Goal: Feedback & Contribution: Leave review/rating

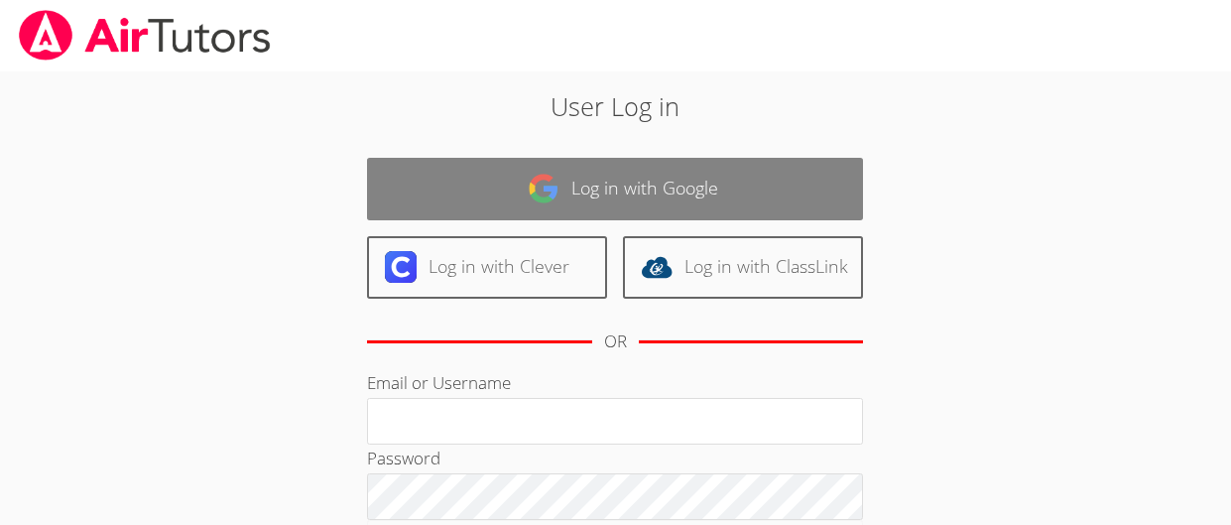
click at [550, 179] on img at bounding box center [544, 189] width 32 height 32
click at [498, 205] on link "Log in with Google" at bounding box center [615, 189] width 496 height 62
click at [639, 213] on link "Log in with Google" at bounding box center [615, 189] width 496 height 62
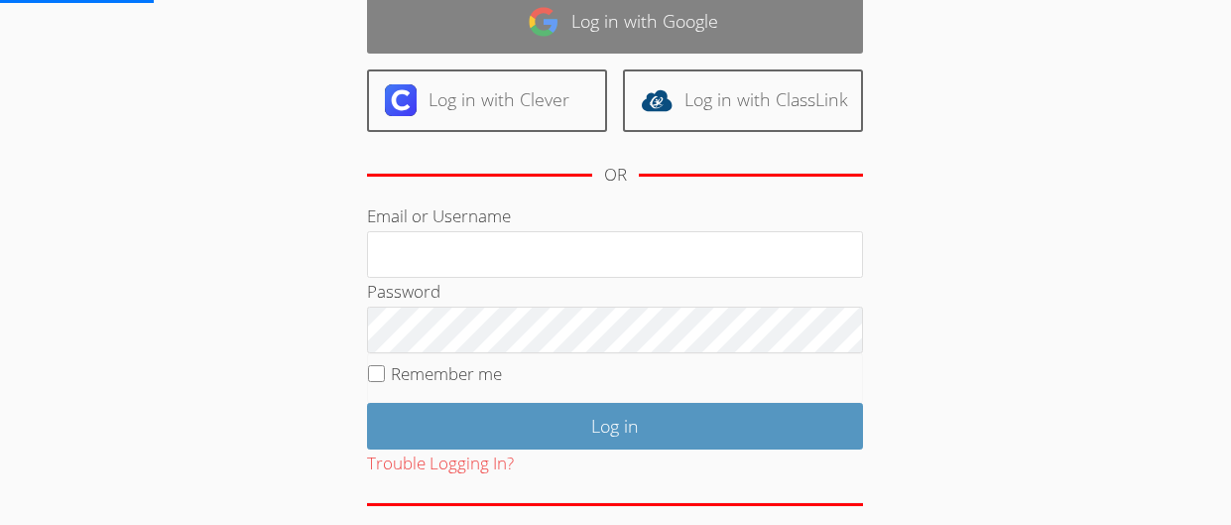
scroll to position [167, 0]
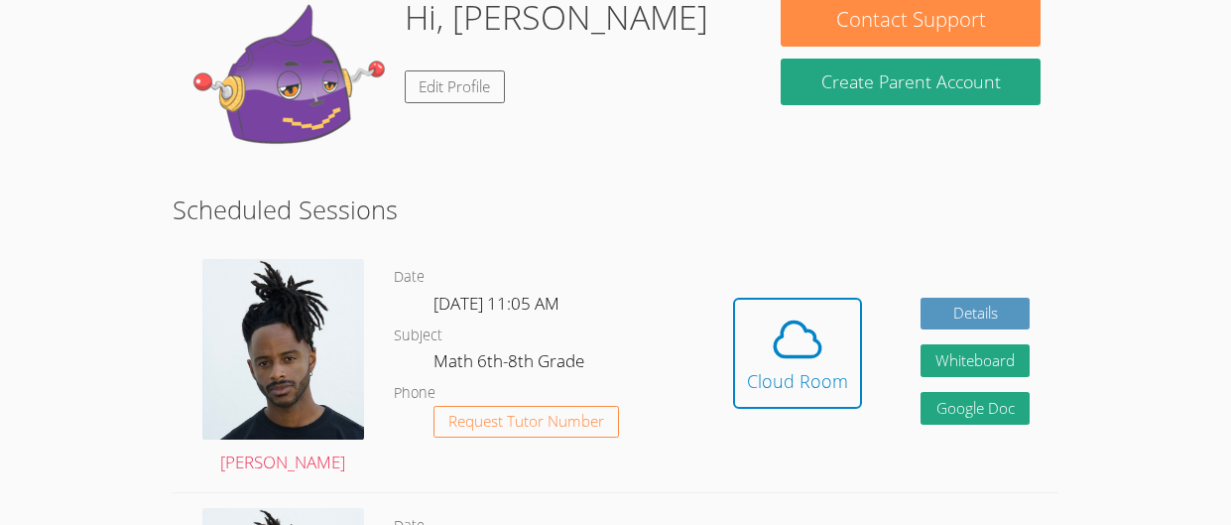
scroll to position [220, 0]
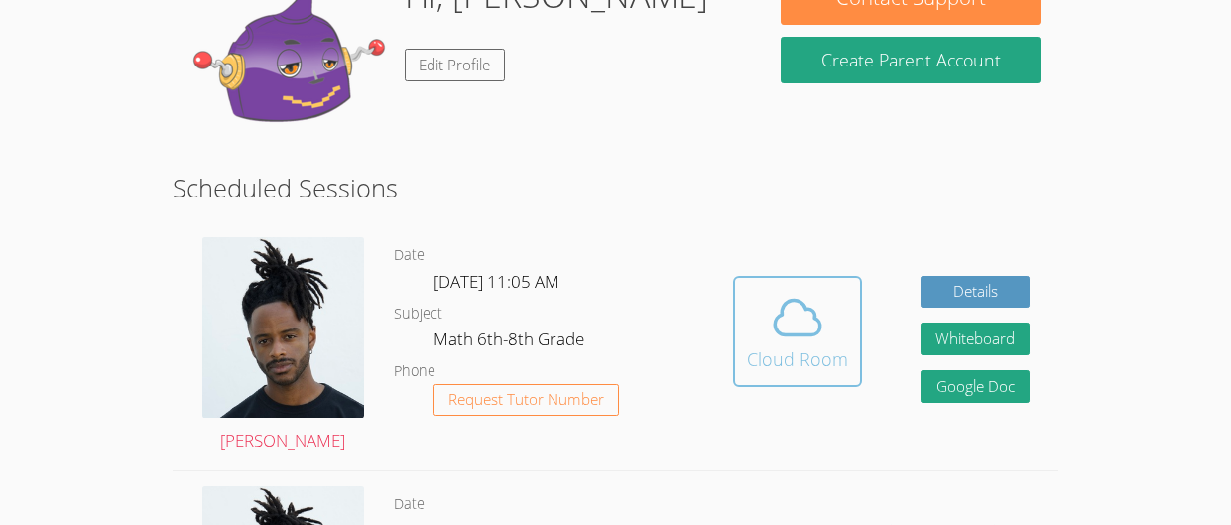
click at [830, 353] on div "Cloud Room" at bounding box center [797, 359] width 101 height 28
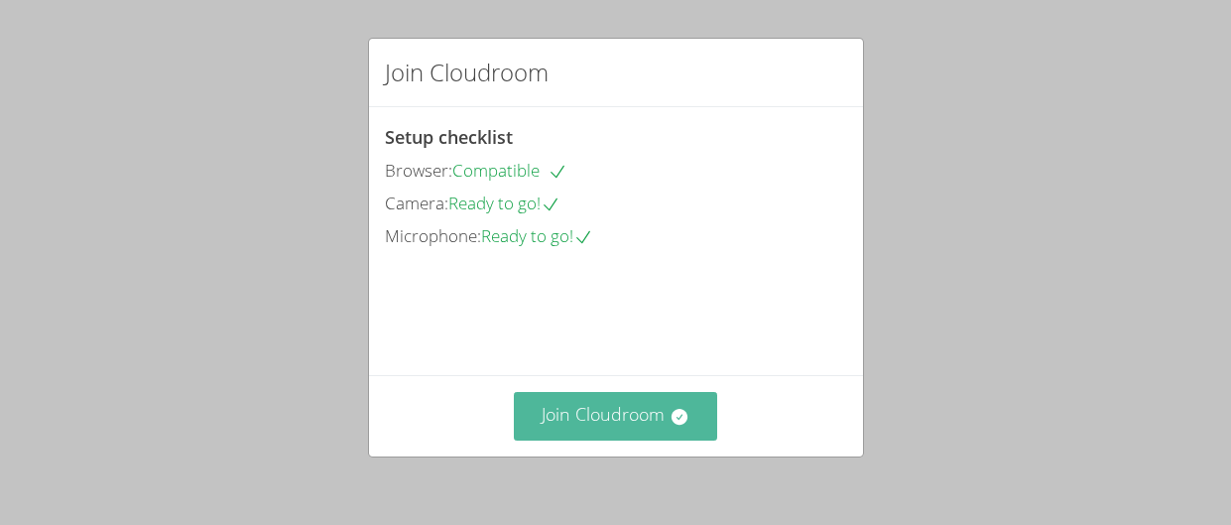
click at [631, 428] on button "Join Cloudroom" at bounding box center [615, 416] width 203 height 49
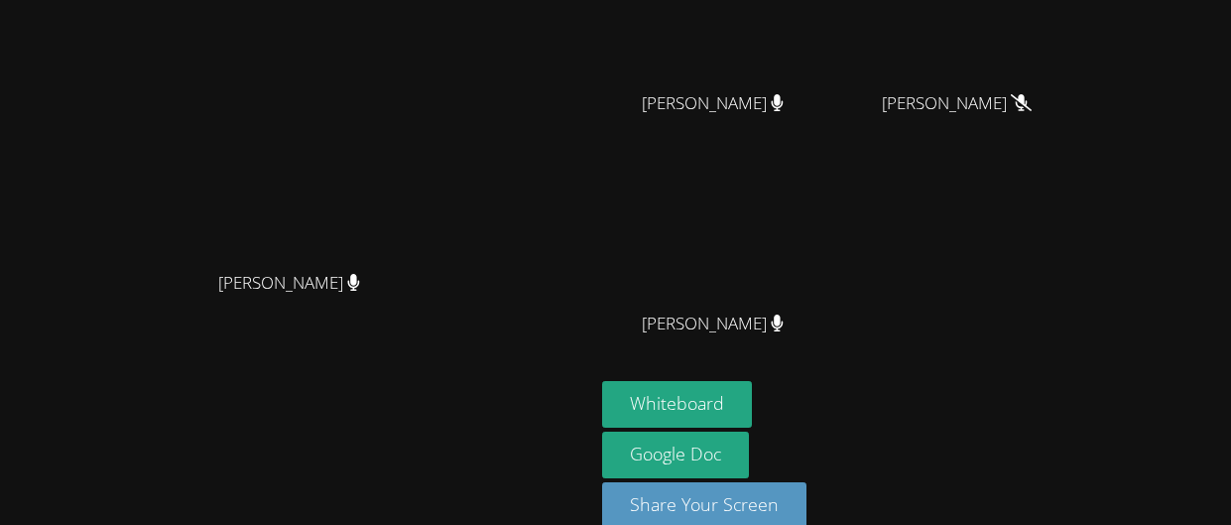
scroll to position [310, 0]
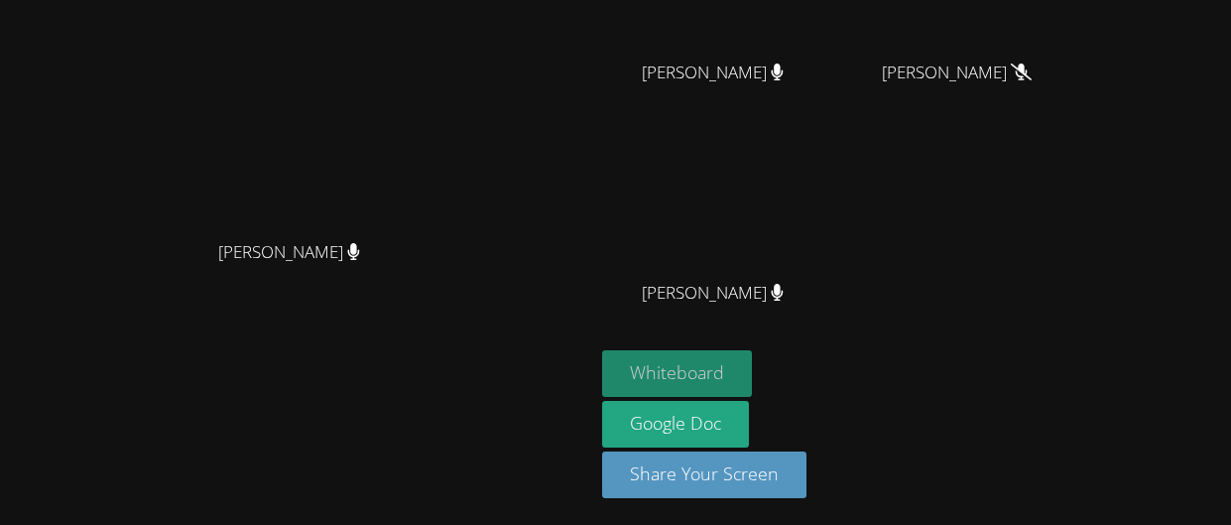
click at [752, 361] on button "Whiteboard" at bounding box center [677, 373] width 150 height 47
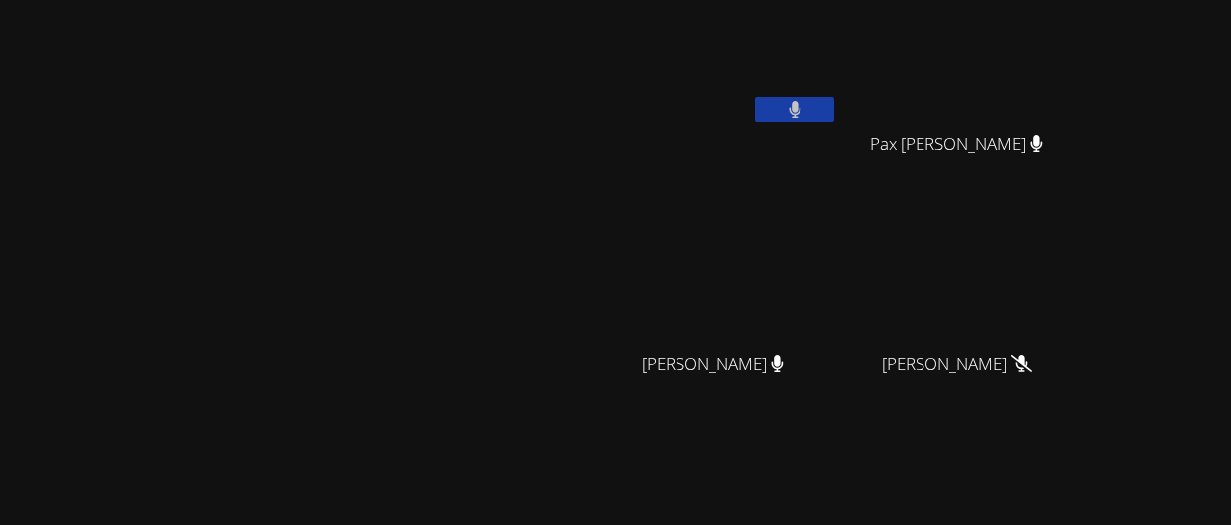
scroll to position [0, 0]
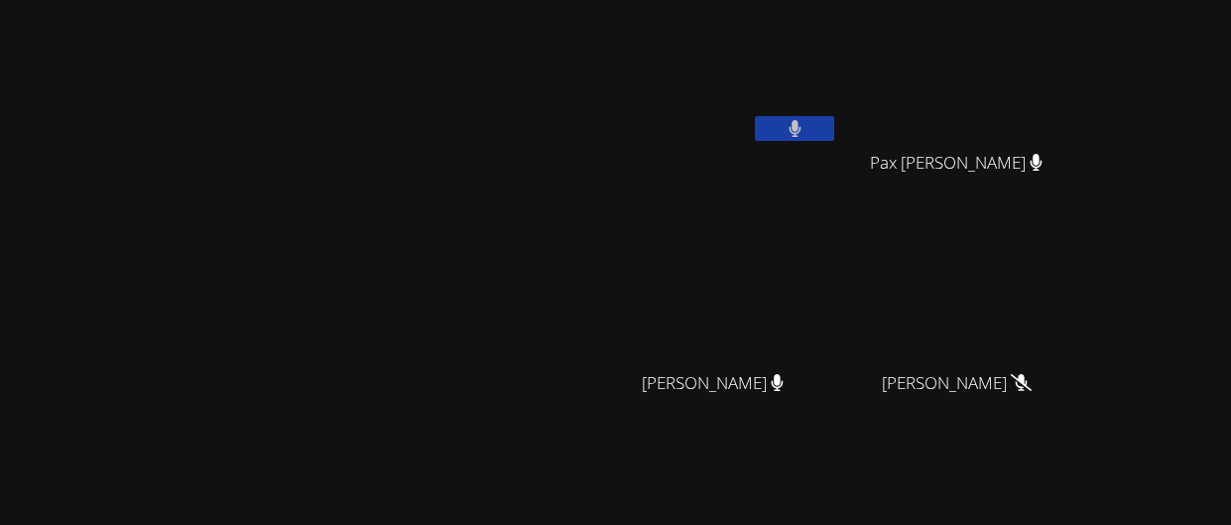
click at [800, 130] on icon at bounding box center [795, 128] width 12 height 17
click at [805, 122] on icon at bounding box center [795, 128] width 21 height 17
click at [834, 125] on button at bounding box center [794, 128] width 79 height 25
click at [805, 134] on icon at bounding box center [795, 128] width 21 height 17
click at [801, 132] on icon at bounding box center [795, 128] width 13 height 17
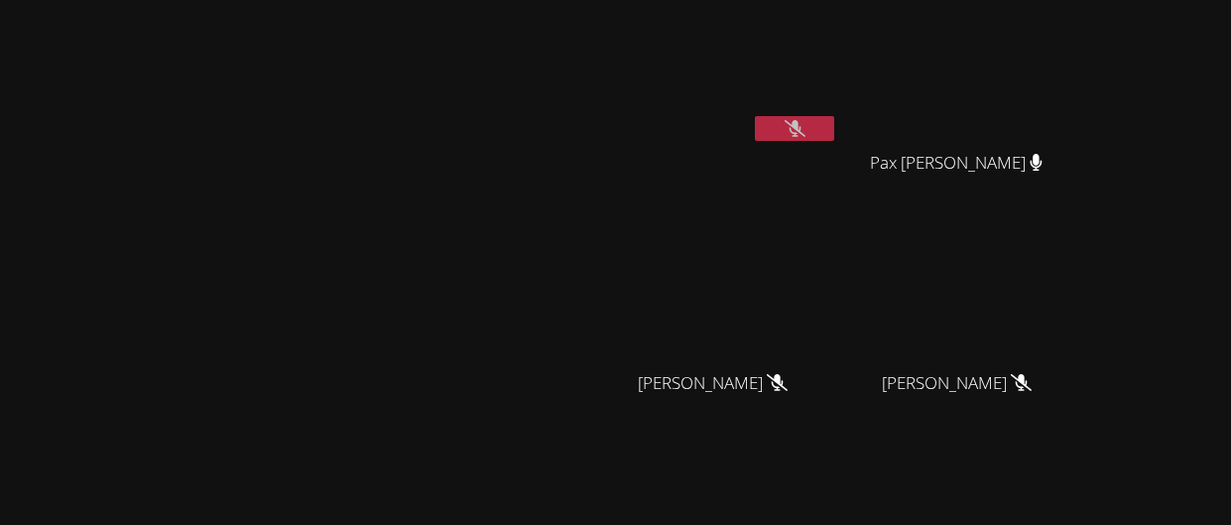
click at [805, 132] on icon at bounding box center [795, 128] width 21 height 17
click at [800, 132] on icon at bounding box center [795, 128] width 12 height 17
click at [805, 132] on icon at bounding box center [795, 128] width 21 height 17
click at [834, 126] on button at bounding box center [794, 128] width 79 height 25
click at [834, 121] on button at bounding box center [794, 128] width 79 height 25
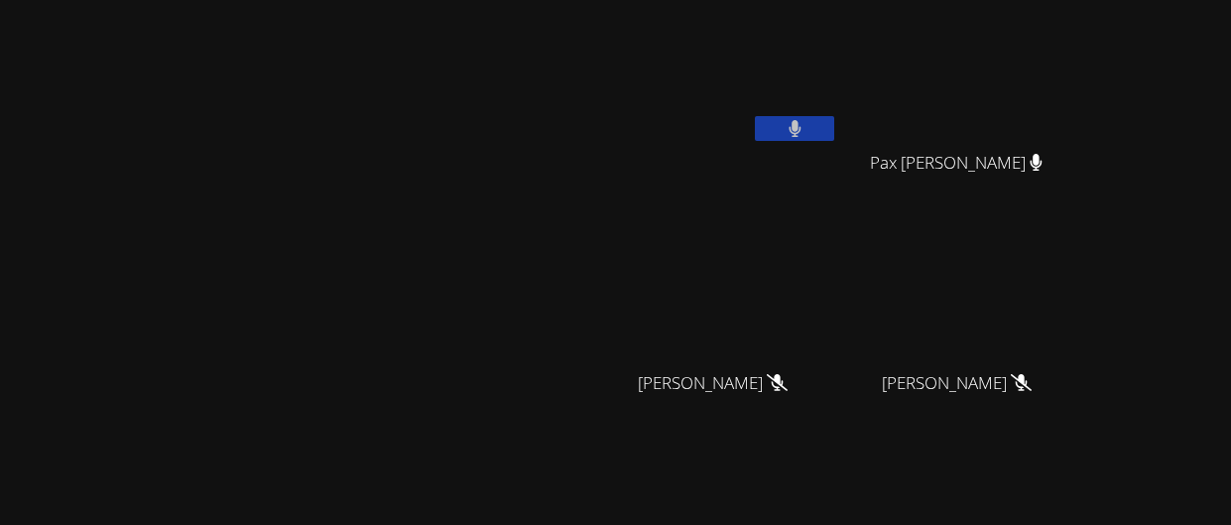
click at [755, 116] on button at bounding box center [794, 128] width 79 height 25
click at [834, 130] on button at bounding box center [794, 128] width 79 height 25
click at [834, 131] on button at bounding box center [794, 128] width 79 height 25
click at [834, 137] on button at bounding box center [794, 128] width 79 height 25
click at [755, 116] on button at bounding box center [794, 128] width 79 height 25
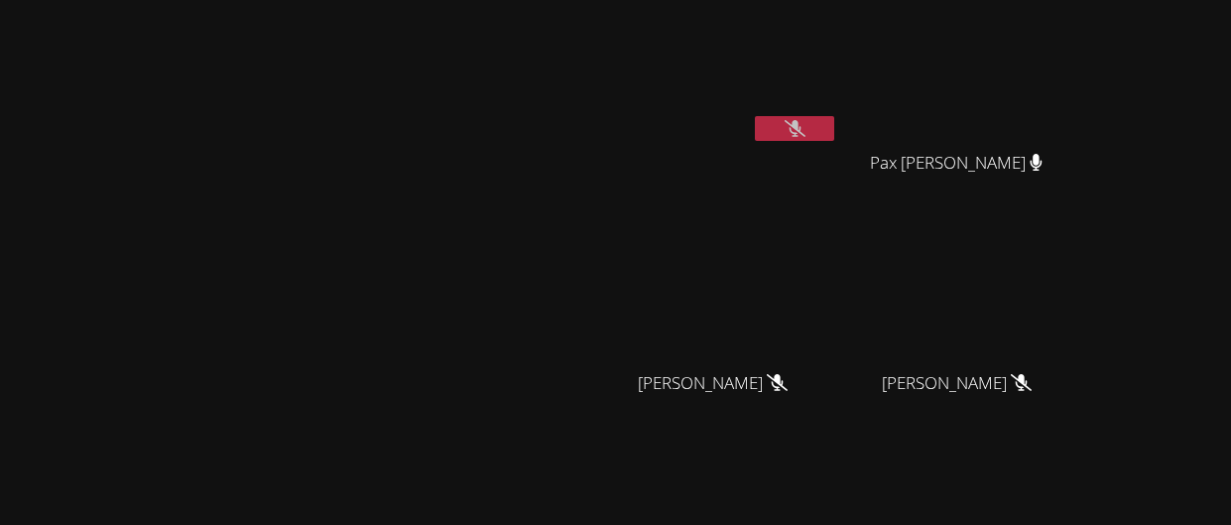
click at [755, 116] on button at bounding box center [794, 128] width 79 height 25
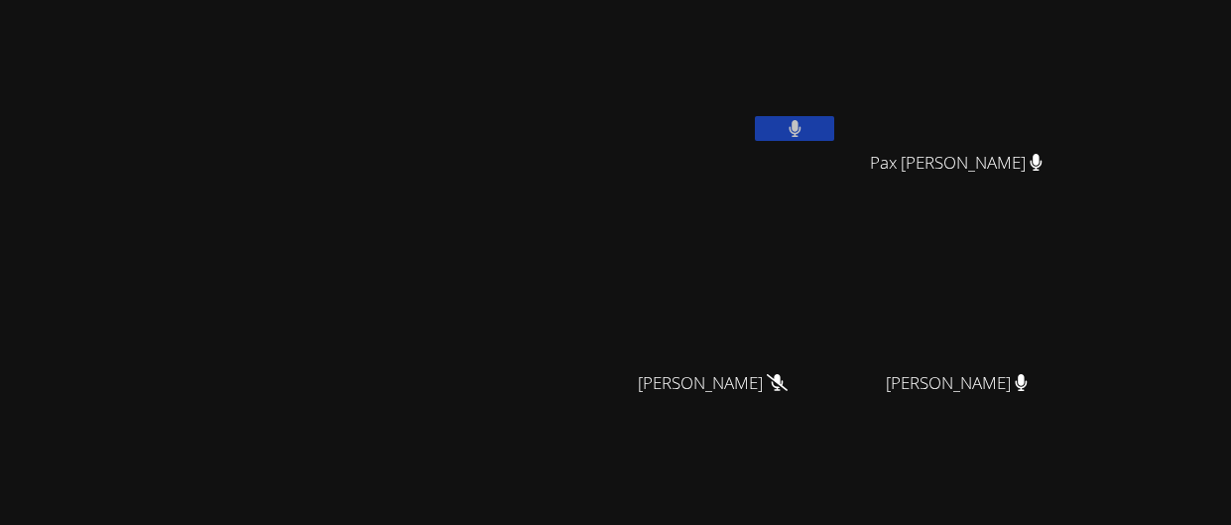
click at [755, 116] on button at bounding box center [794, 128] width 79 height 25
click at [805, 134] on icon at bounding box center [795, 128] width 21 height 17
click at [801, 134] on icon at bounding box center [795, 128] width 13 height 17
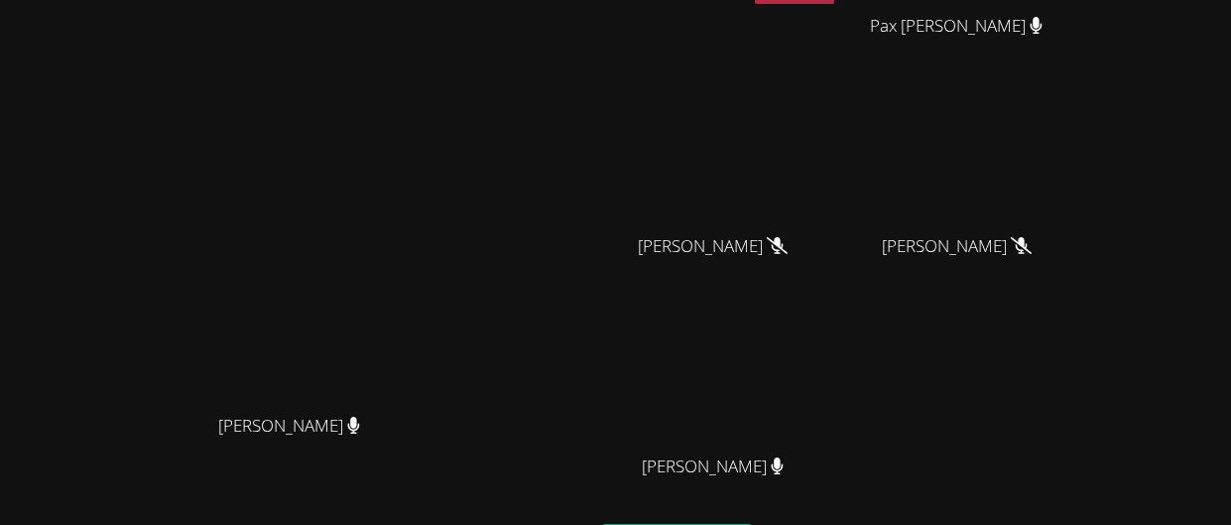
scroll to position [141, 0]
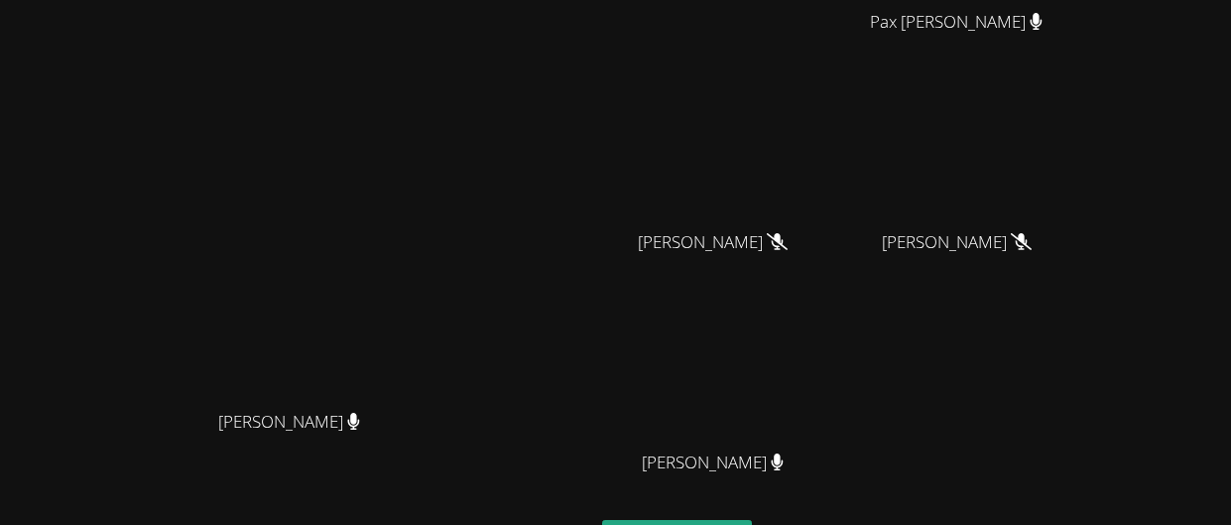
click at [433, 4] on div "[PERSON_NAME] [PERSON_NAME]" at bounding box center [297, 277] width 578 height 820
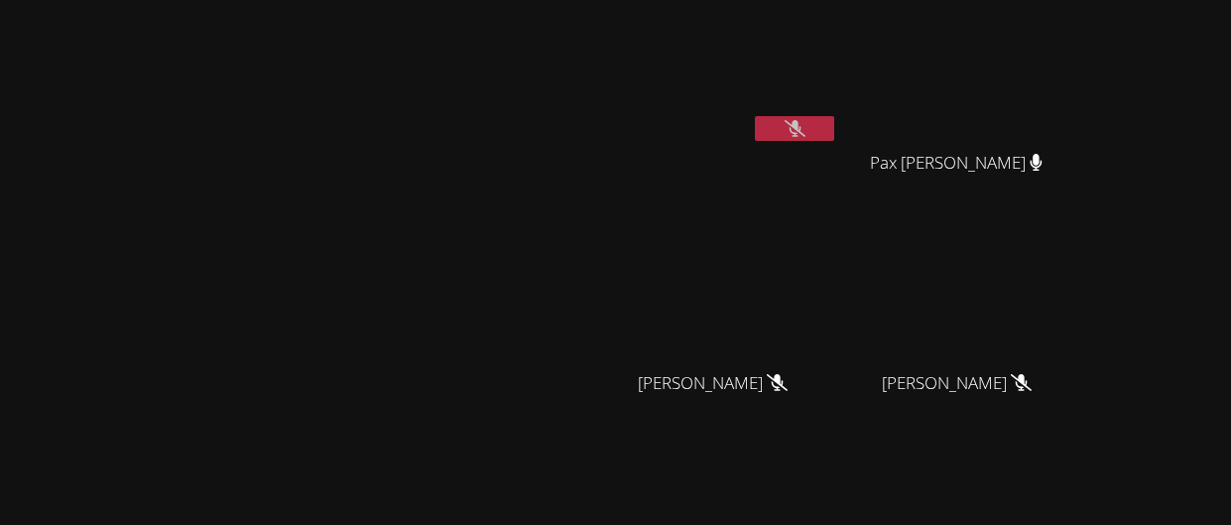
click at [834, 127] on button at bounding box center [794, 128] width 79 height 25
click at [834, 123] on button at bounding box center [794, 128] width 79 height 25
click at [805, 125] on icon at bounding box center [795, 128] width 21 height 17
click at [834, 126] on button at bounding box center [794, 128] width 79 height 25
click at [834, 119] on button at bounding box center [794, 128] width 79 height 25
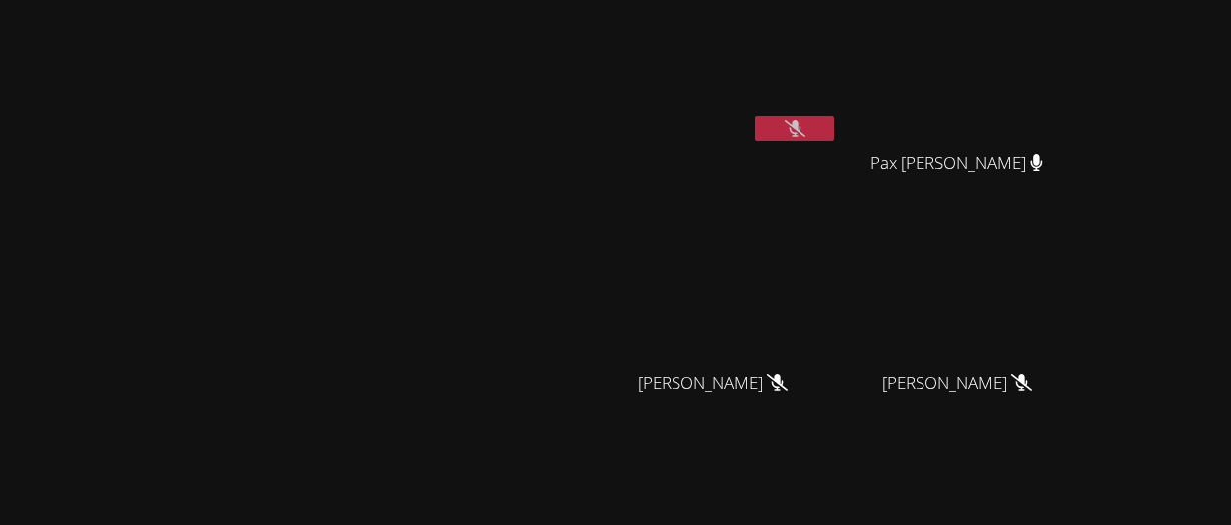
click at [834, 123] on button at bounding box center [794, 128] width 79 height 25
click at [834, 133] on button at bounding box center [794, 128] width 79 height 25
click at [755, 116] on button at bounding box center [794, 128] width 79 height 25
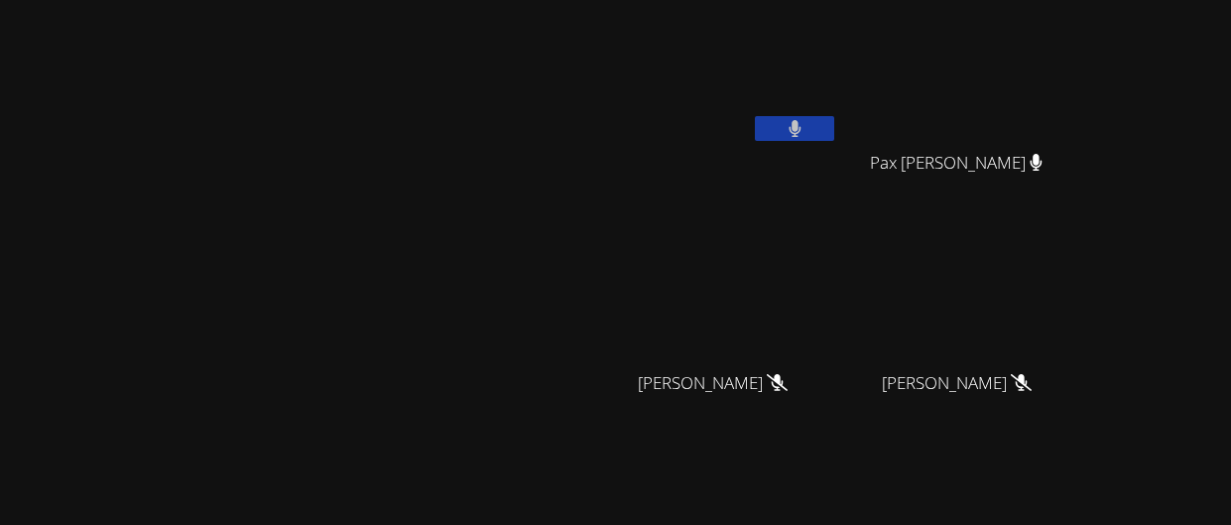
click at [755, 116] on button at bounding box center [794, 128] width 79 height 25
click at [805, 125] on icon at bounding box center [795, 128] width 21 height 17
click at [801, 123] on icon at bounding box center [795, 128] width 13 height 17
click at [834, 129] on button at bounding box center [794, 128] width 79 height 25
click at [834, 127] on button at bounding box center [794, 128] width 79 height 25
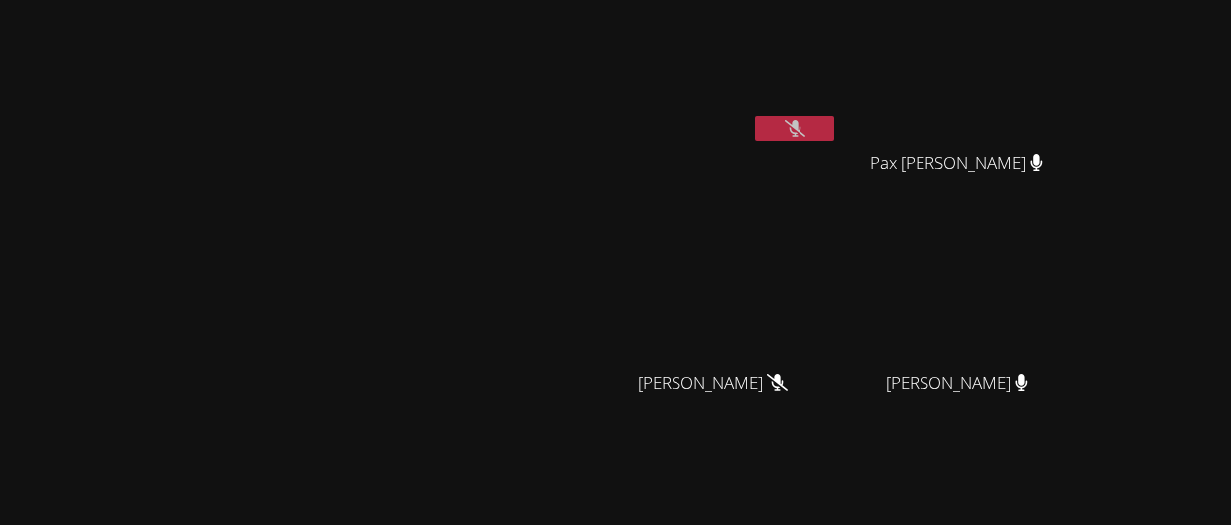
click at [838, 158] on div "[PERSON_NAME]" at bounding box center [720, 114] width 236 height 212
click at [838, 149] on div "[PERSON_NAME]" at bounding box center [720, 79] width 236 height 142
click at [834, 128] on button at bounding box center [794, 128] width 79 height 25
click at [805, 130] on icon at bounding box center [795, 128] width 21 height 17
click at [755, 116] on button at bounding box center [794, 128] width 79 height 25
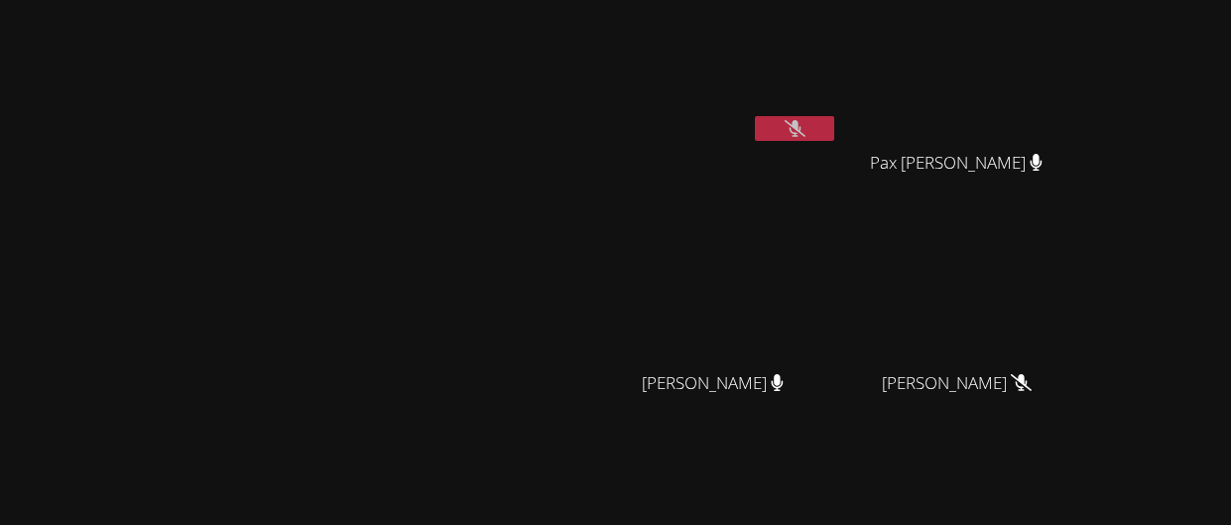
click at [300, 66] on div "[PERSON_NAME] [PERSON_NAME]" at bounding box center [297, 418] width 578 height 820
click at [805, 128] on icon at bounding box center [795, 128] width 21 height 17
click at [834, 130] on button at bounding box center [794, 128] width 79 height 25
click at [805, 125] on icon at bounding box center [795, 128] width 21 height 17
click at [834, 129] on button at bounding box center [794, 128] width 79 height 25
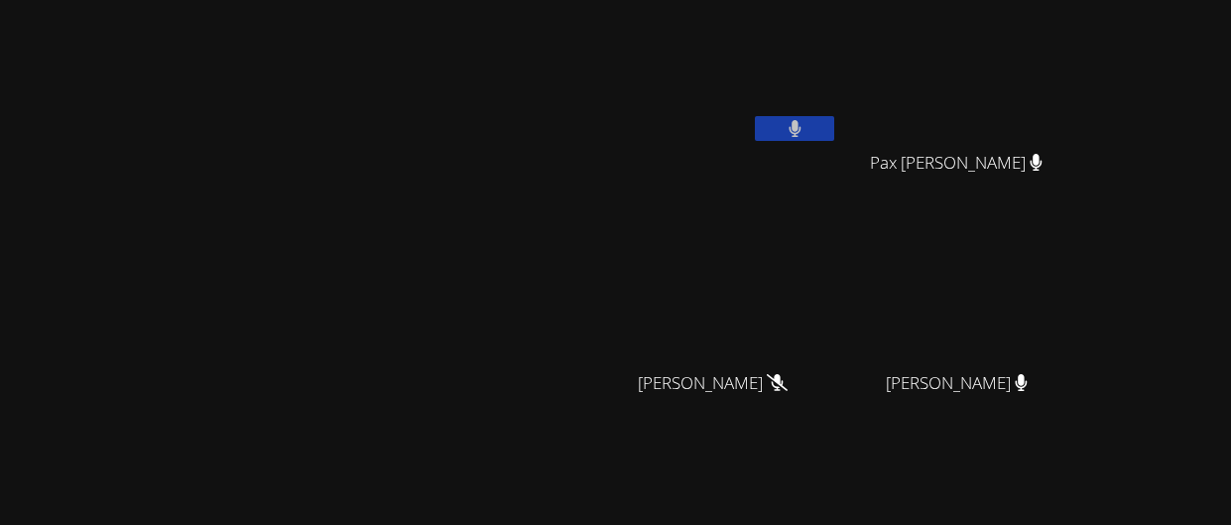
click at [834, 135] on button at bounding box center [794, 128] width 79 height 25
click at [914, 125] on body "[PERSON_NAME] [PERSON_NAME] [PERSON_NAME] Pax [PERSON_NAME] Pax [PERSON_NAME] […" at bounding box center [615, 262] width 1231 height 525
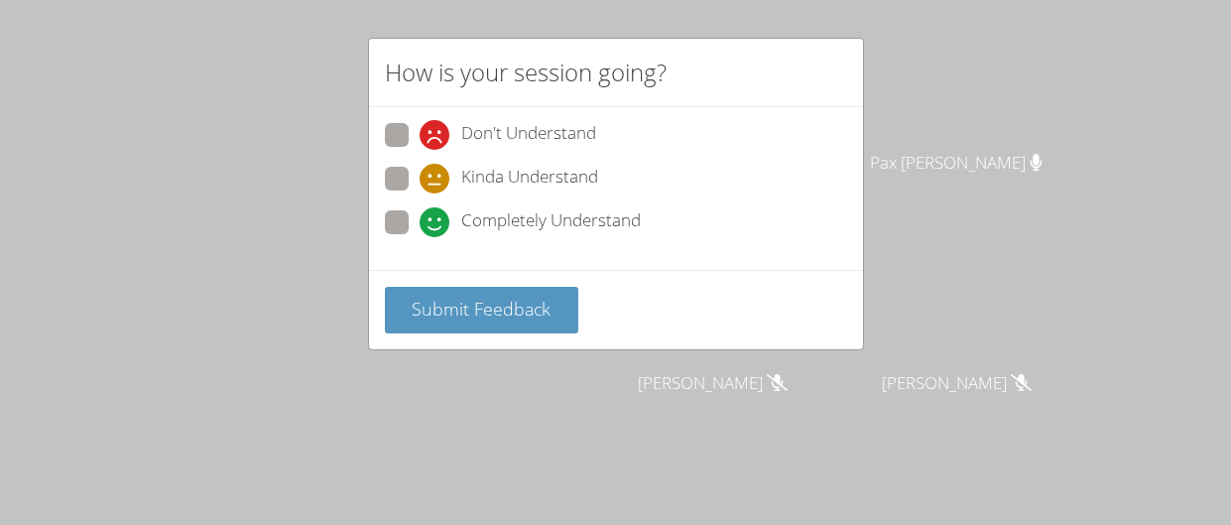
click at [420, 193] on span at bounding box center [420, 193] width 0 height 0
click at [420, 173] on input "Kinda Understand" at bounding box center [428, 175] width 17 height 17
radio input "true"
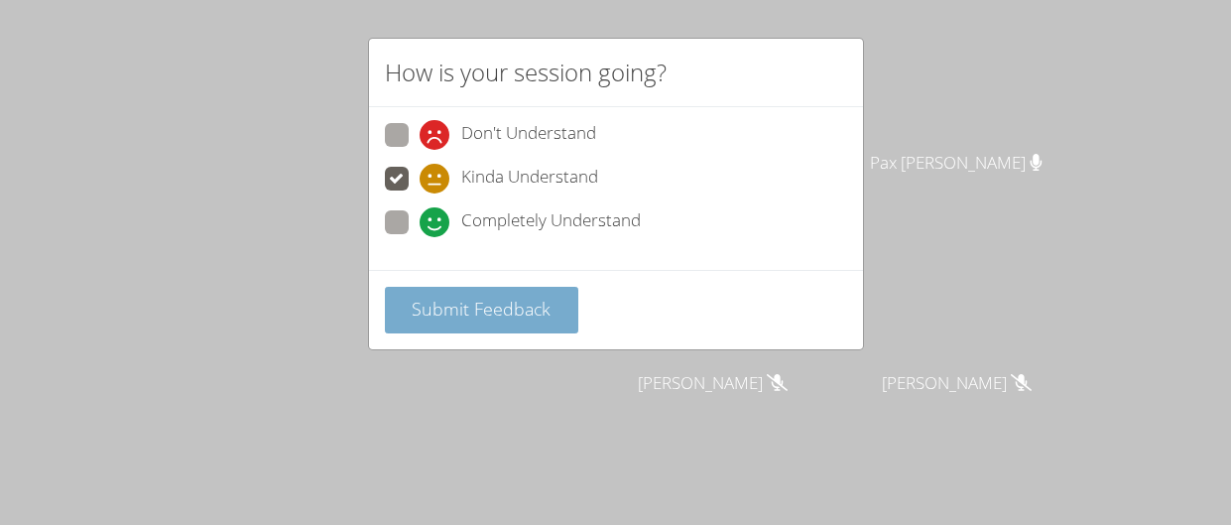
click at [485, 313] on span "Submit Feedback" at bounding box center [481, 309] width 139 height 24
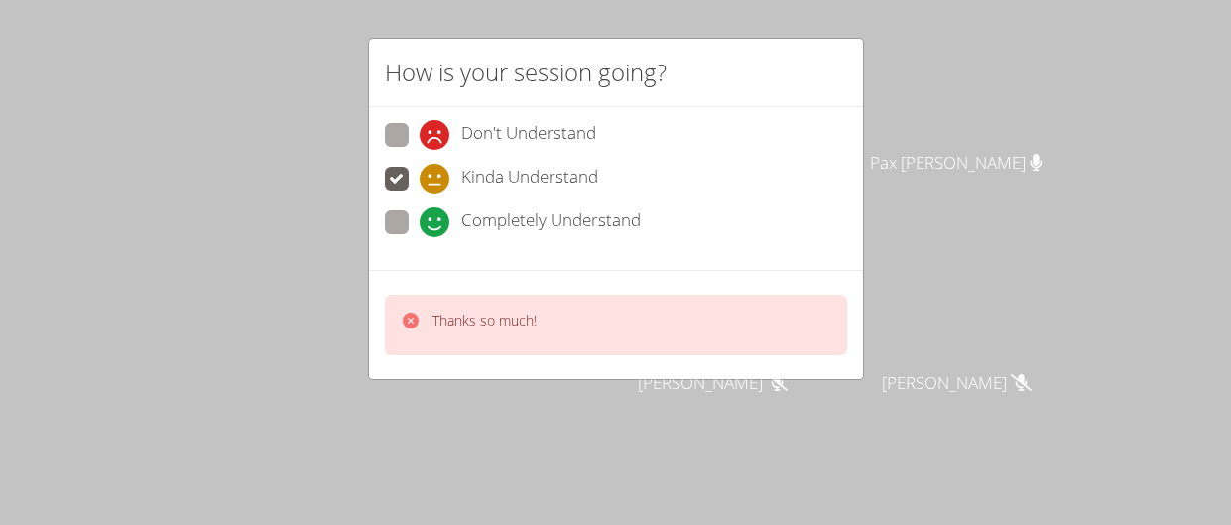
click at [954, 148] on div "How is your session going? Don't Understand Kinda Understand Completely Underst…" at bounding box center [615, 262] width 1231 height 525
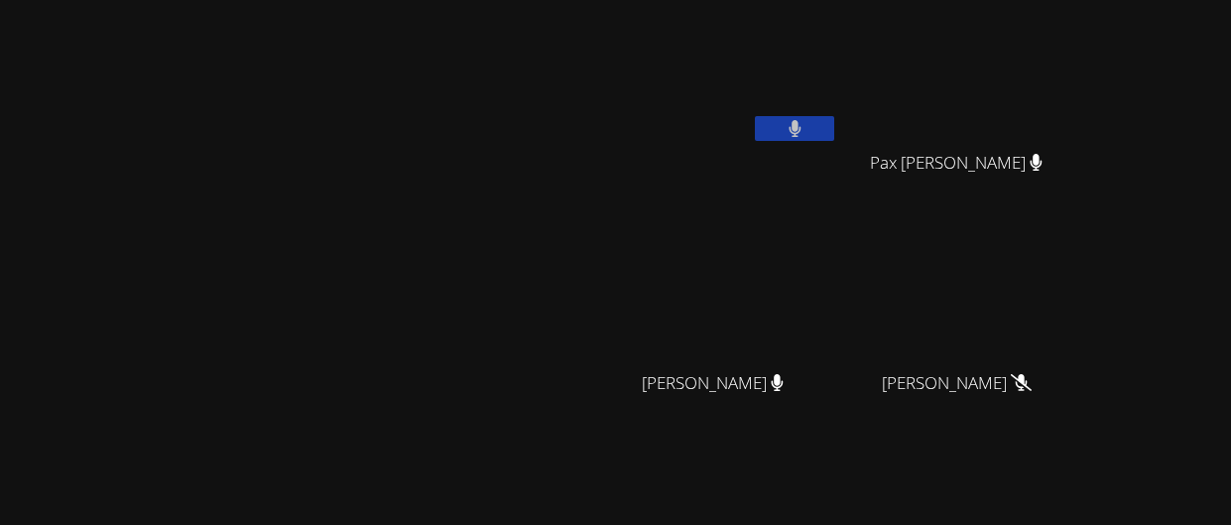
click at [834, 123] on button at bounding box center [794, 128] width 79 height 25
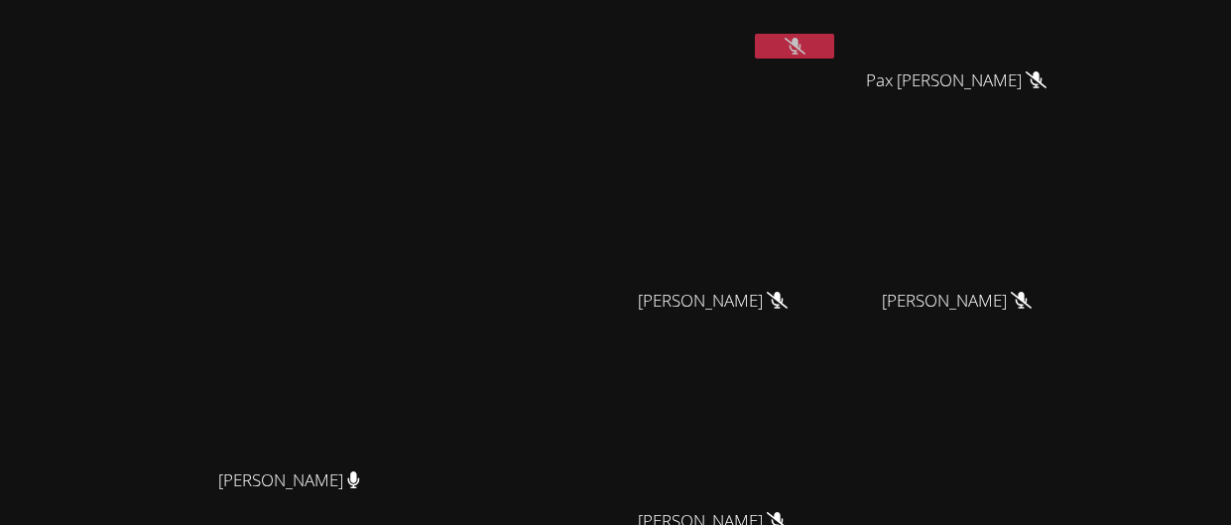
scroll to position [83, 0]
click at [805, 50] on icon at bounding box center [795, 45] width 21 height 17
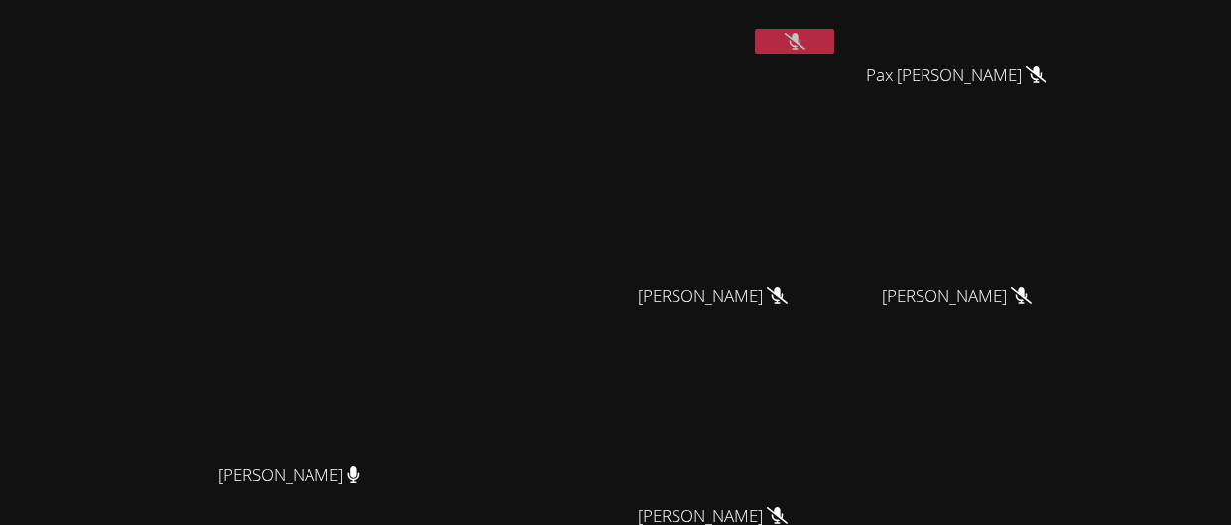
scroll to position [0, 0]
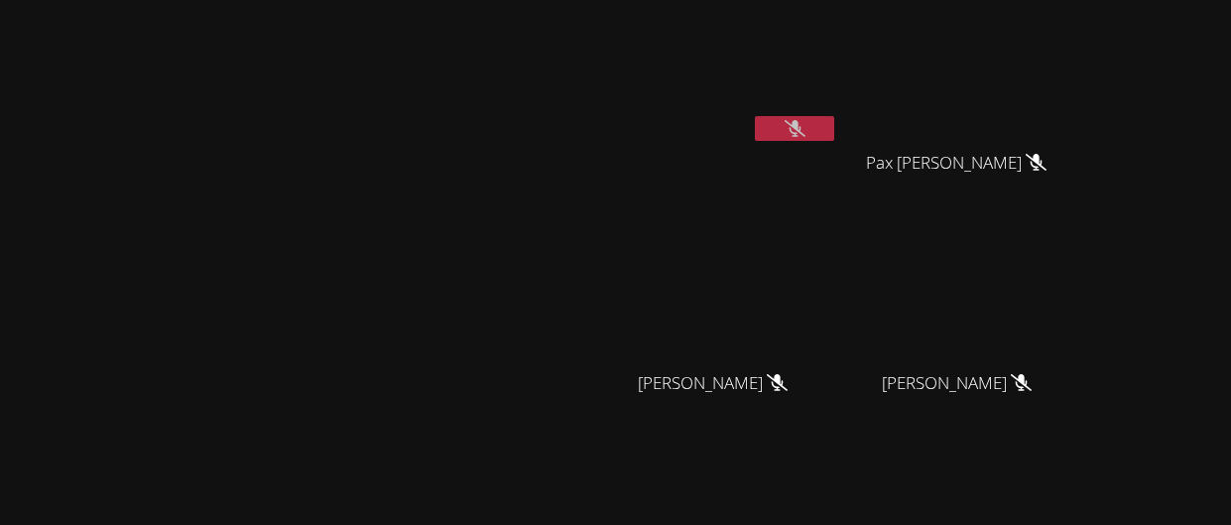
click at [805, 131] on icon at bounding box center [795, 128] width 21 height 17
click at [834, 131] on button at bounding box center [794, 128] width 79 height 25
click at [805, 131] on icon at bounding box center [795, 128] width 21 height 17
click at [834, 125] on button at bounding box center [794, 128] width 79 height 25
